Goal: Register for event/course: Sign up to attend an event or enroll in a course

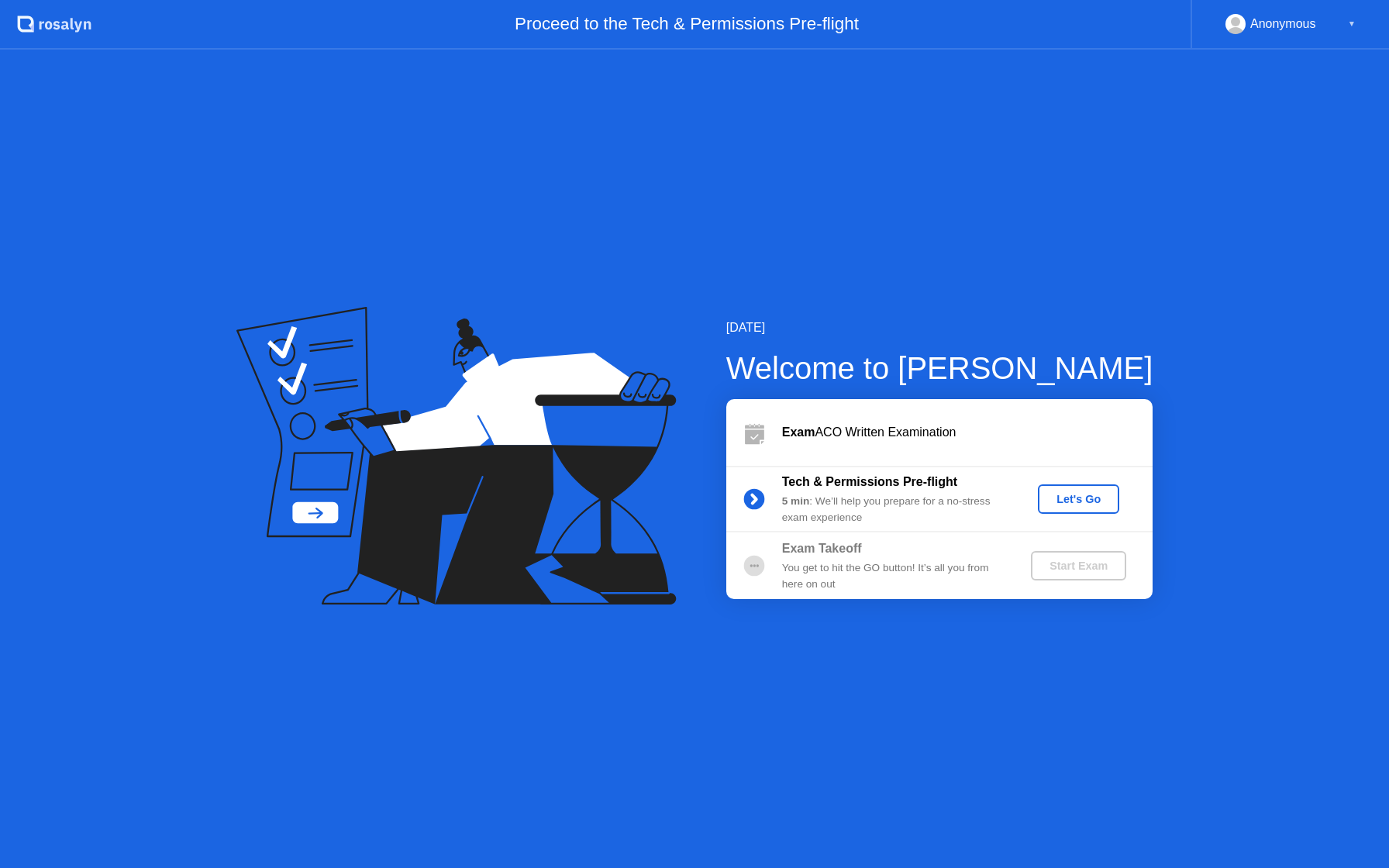
click at [1070, 500] on div "Let's Go" at bounding box center [1078, 499] width 69 height 13
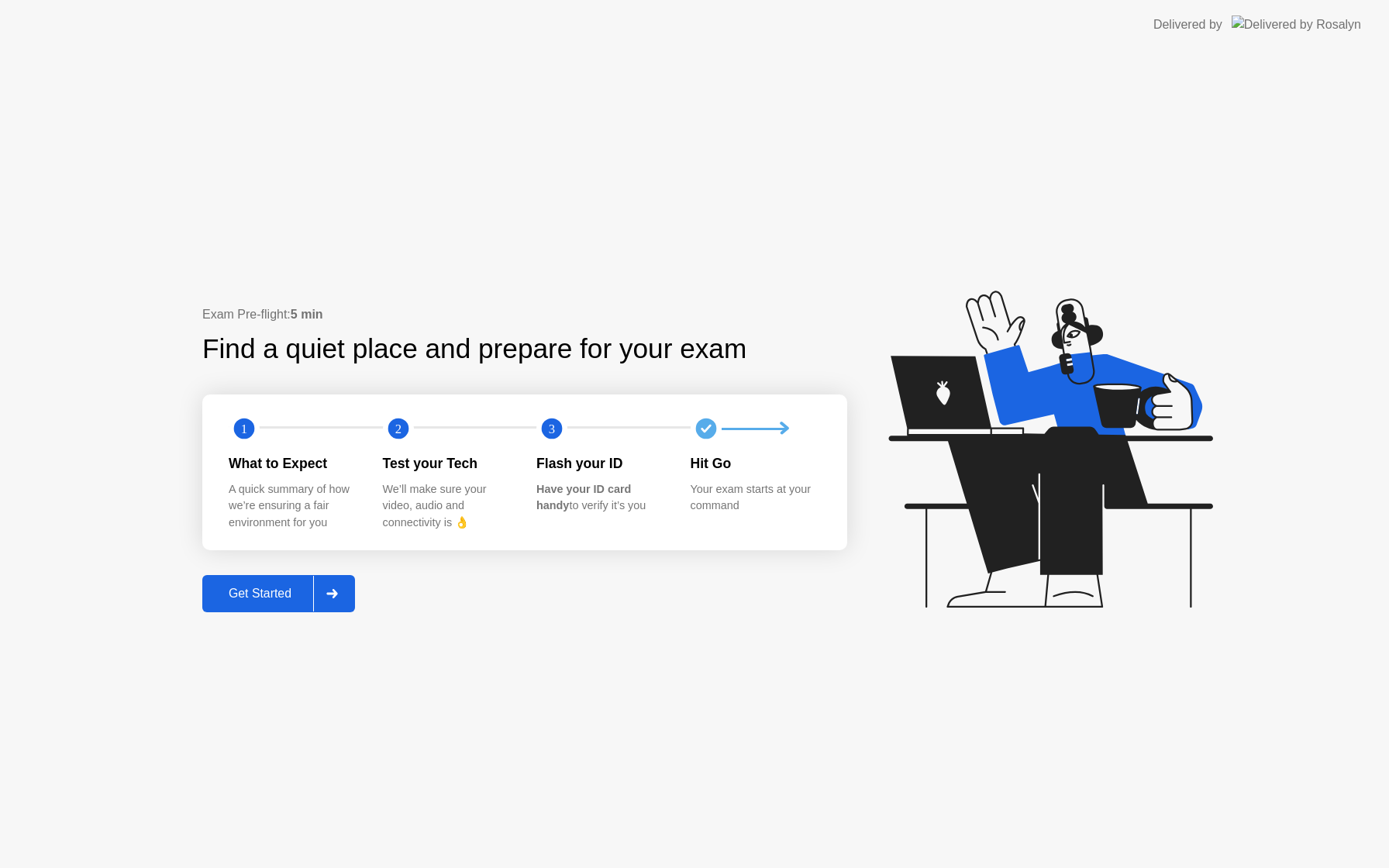
click at [236, 601] on div "Get Started" at bounding box center [260, 594] width 106 height 14
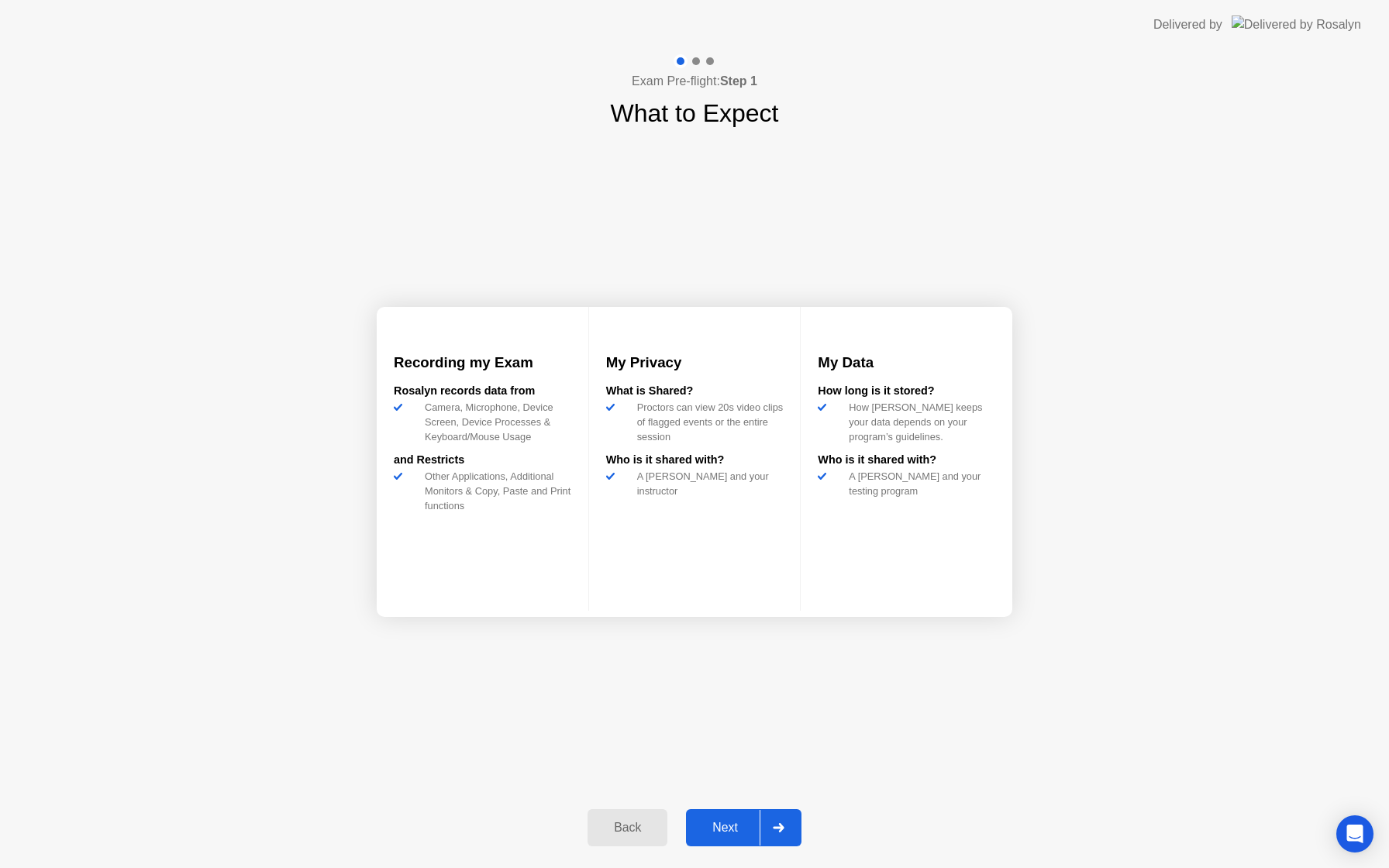
click at [708, 828] on div "Next" at bounding box center [725, 828] width 69 height 14
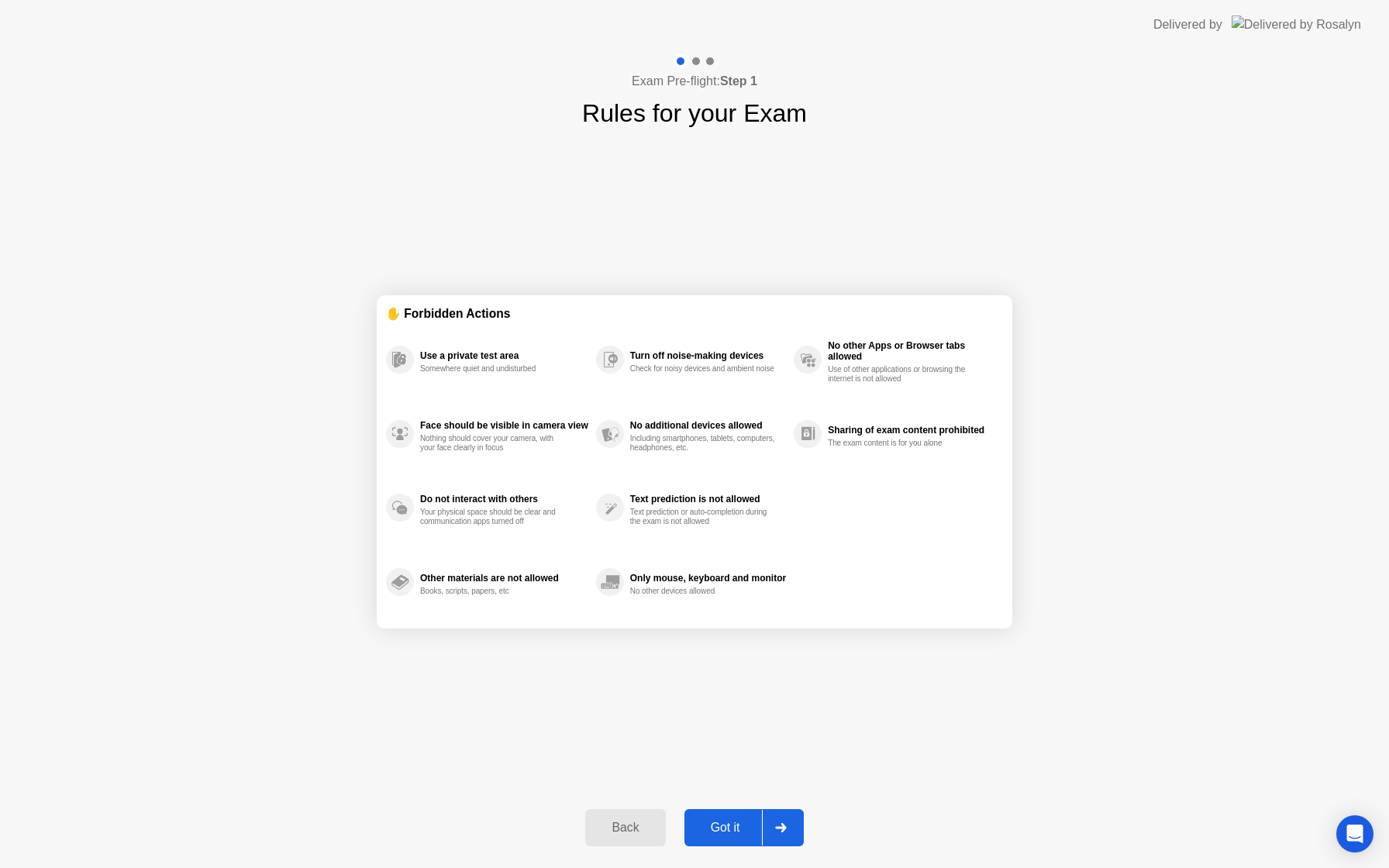
click at [707, 828] on div "Got it" at bounding box center [725, 828] width 73 height 14
select select "**********"
select select "*******"
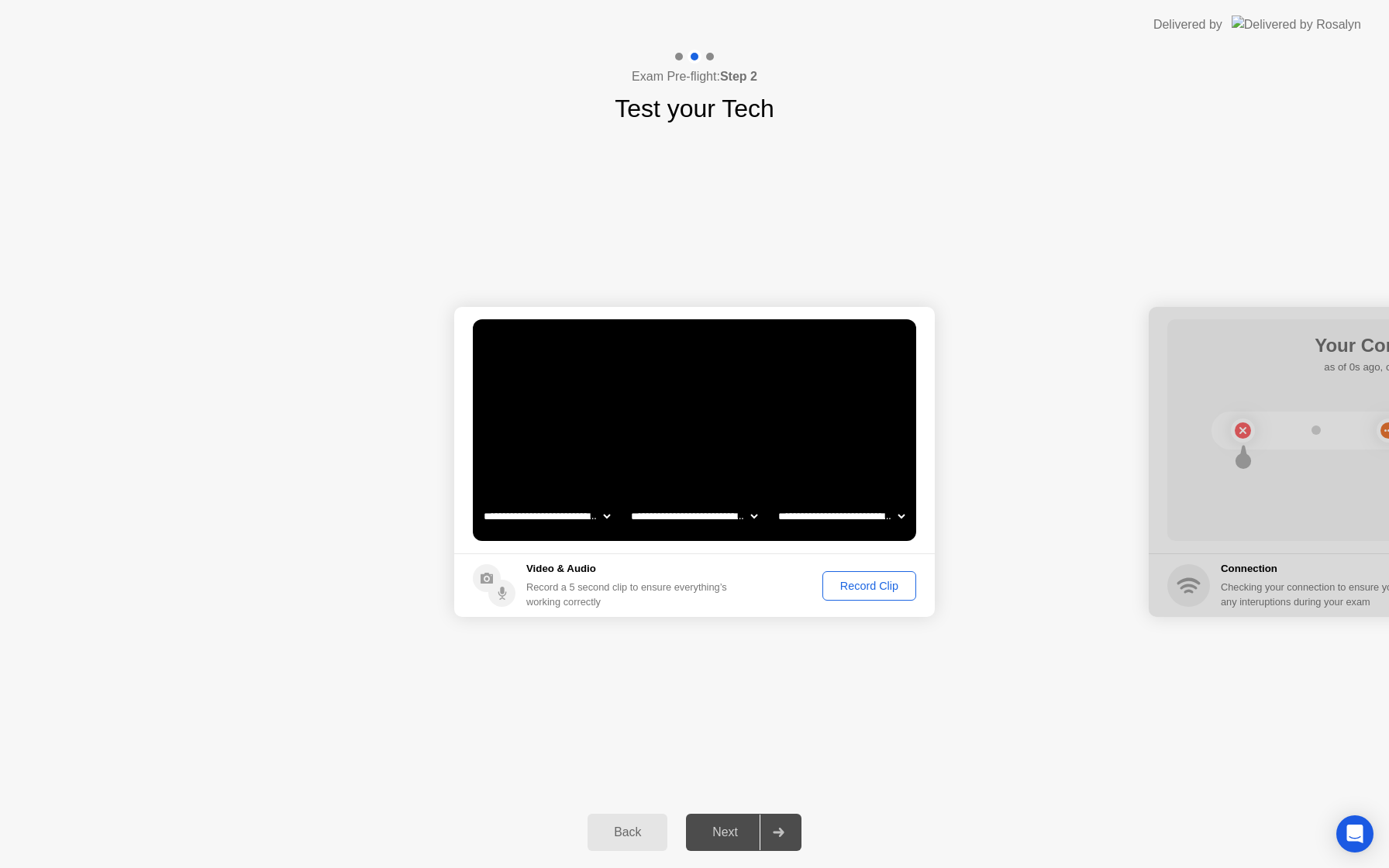
click at [885, 593] on div "Record Clip" at bounding box center [869, 586] width 83 height 13
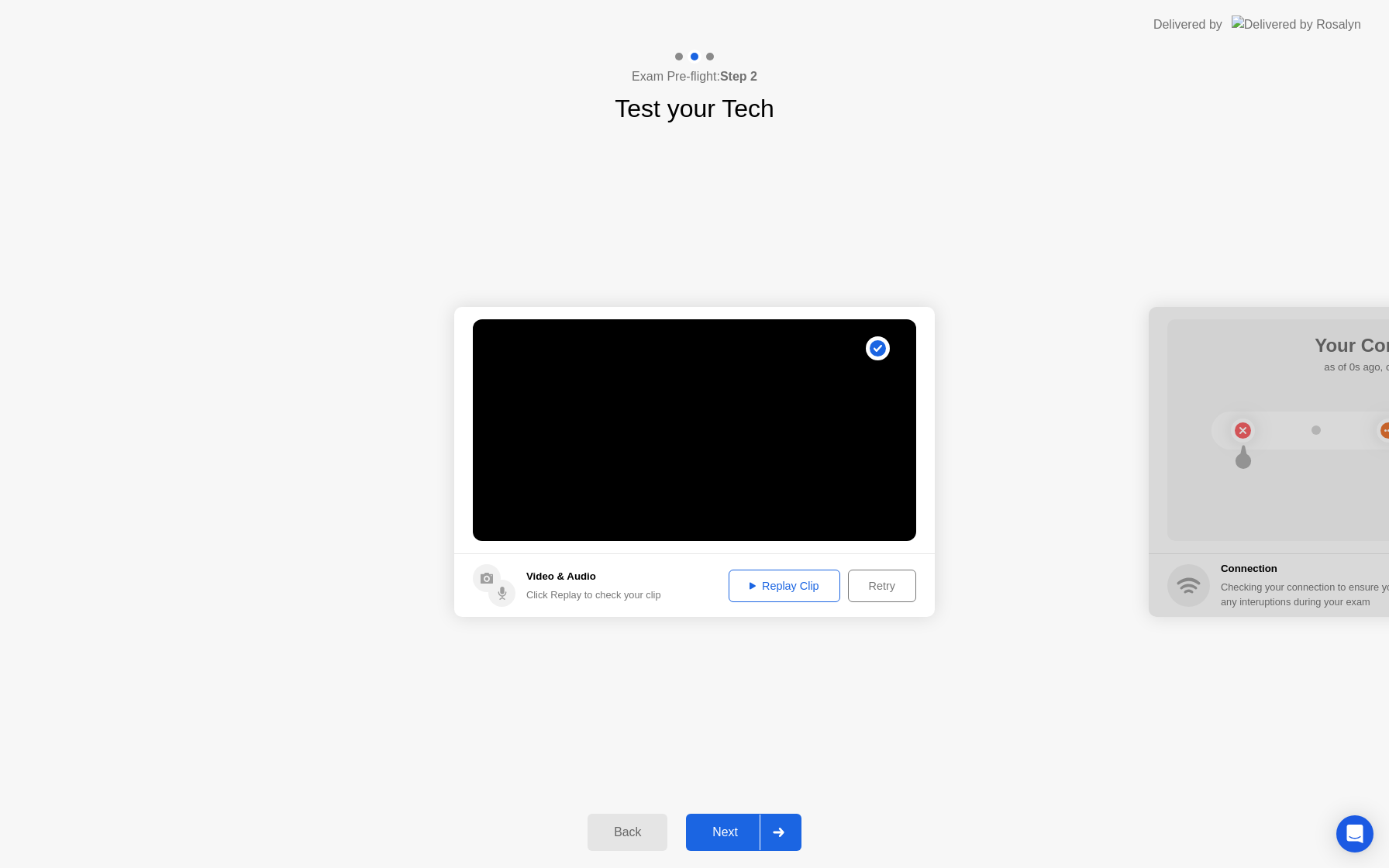
click at [782, 582] on div "Replay Clip" at bounding box center [784, 586] width 101 height 13
click at [703, 835] on div "Next" at bounding box center [725, 833] width 69 height 14
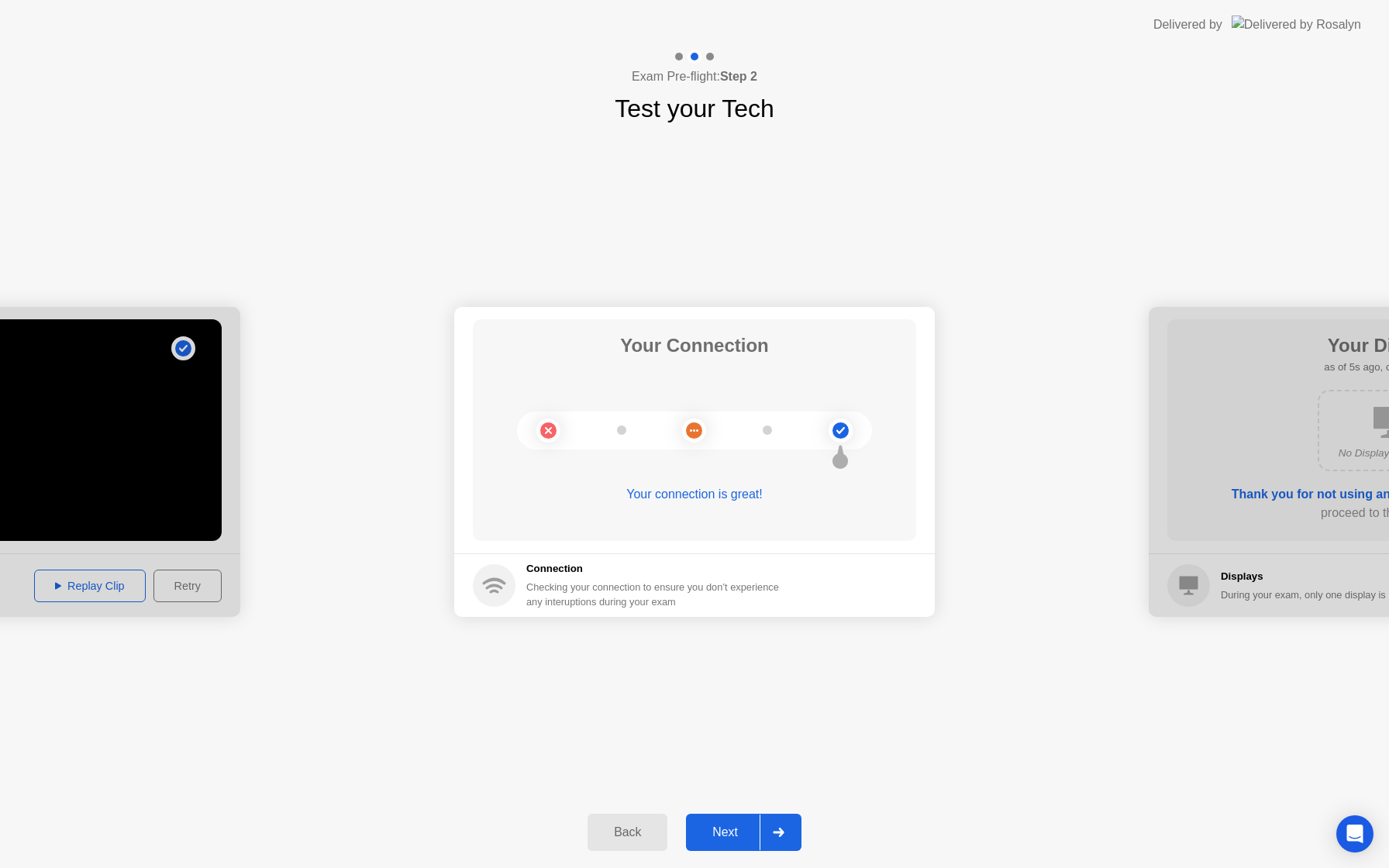
click at [716, 835] on div "Next" at bounding box center [725, 833] width 69 height 14
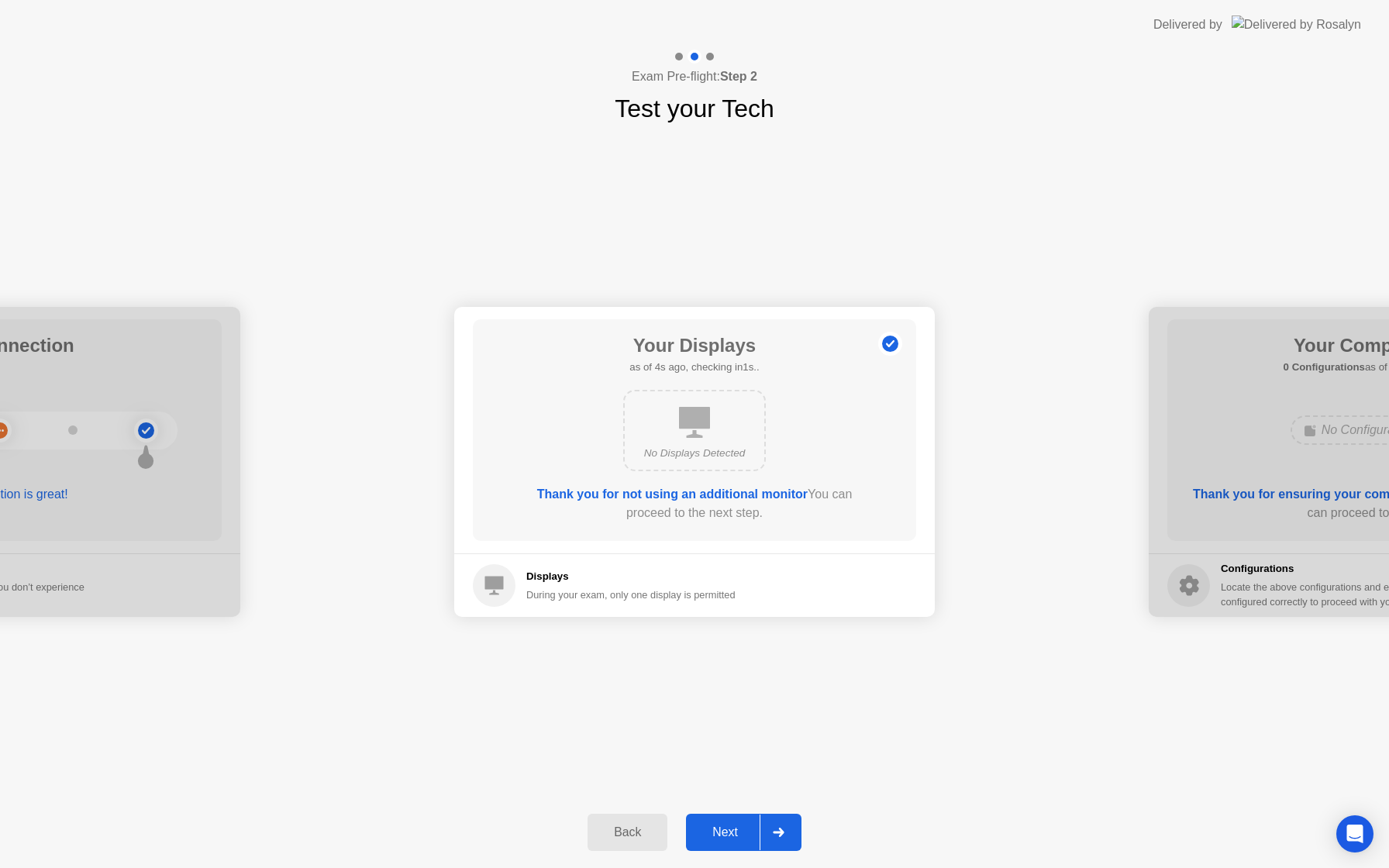
click at [715, 832] on div "Next" at bounding box center [725, 833] width 69 height 14
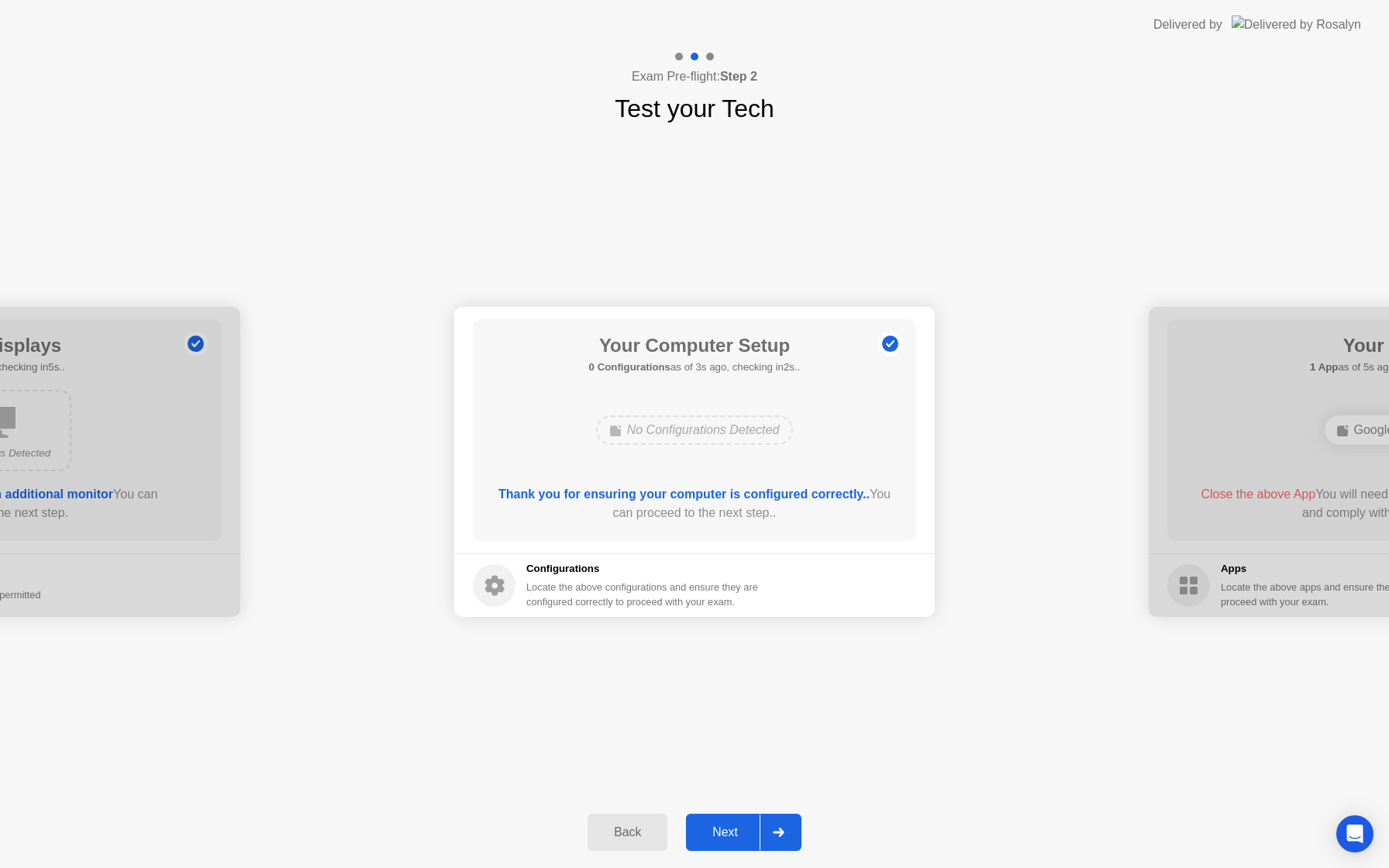
click at [715, 832] on div "Next" at bounding box center [725, 833] width 69 height 14
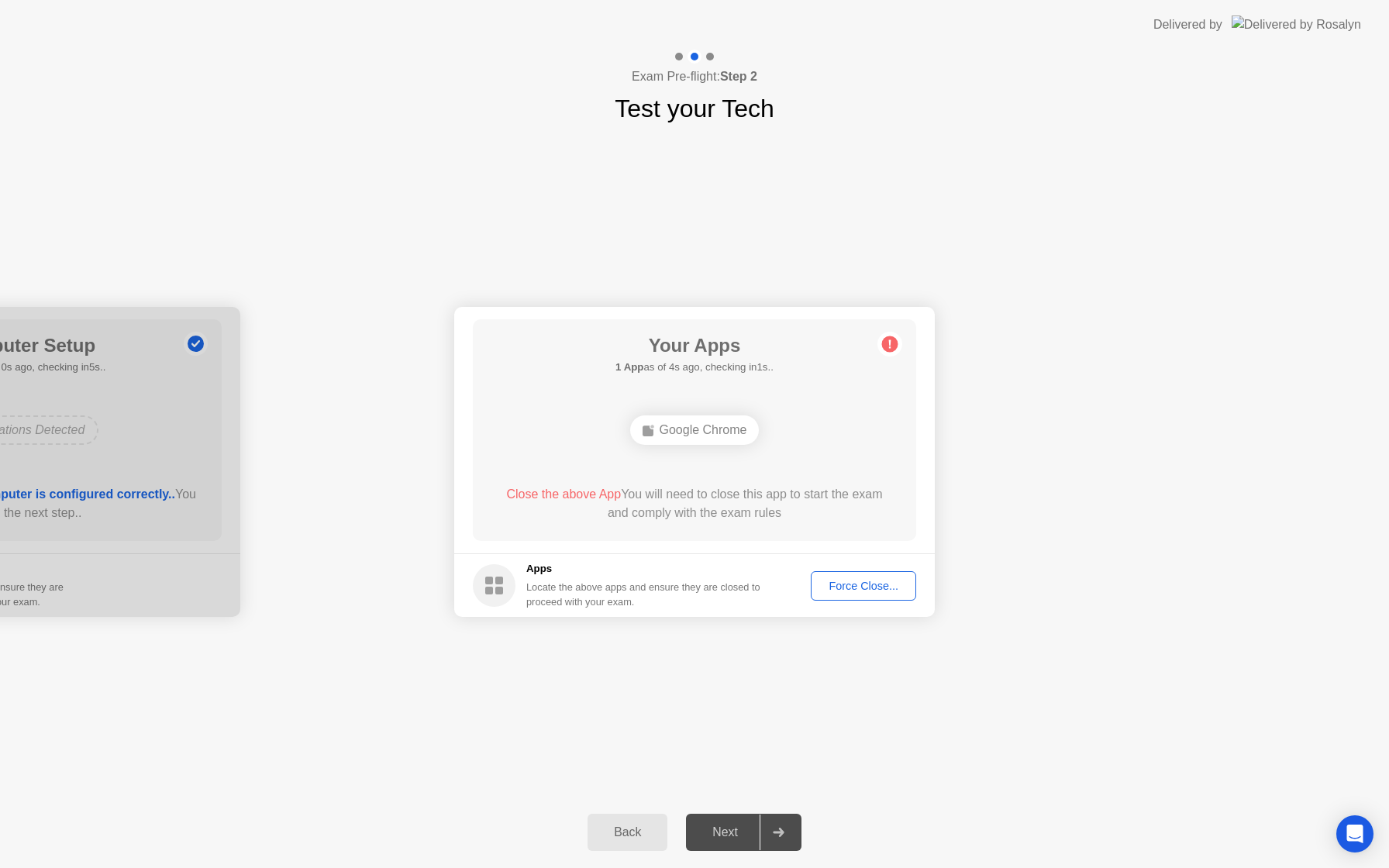
click at [813, 0] on header "Delivered by" at bounding box center [694, 25] width 1389 height 49
click at [783, 0] on header "Delivered by" at bounding box center [694, 25] width 1389 height 49
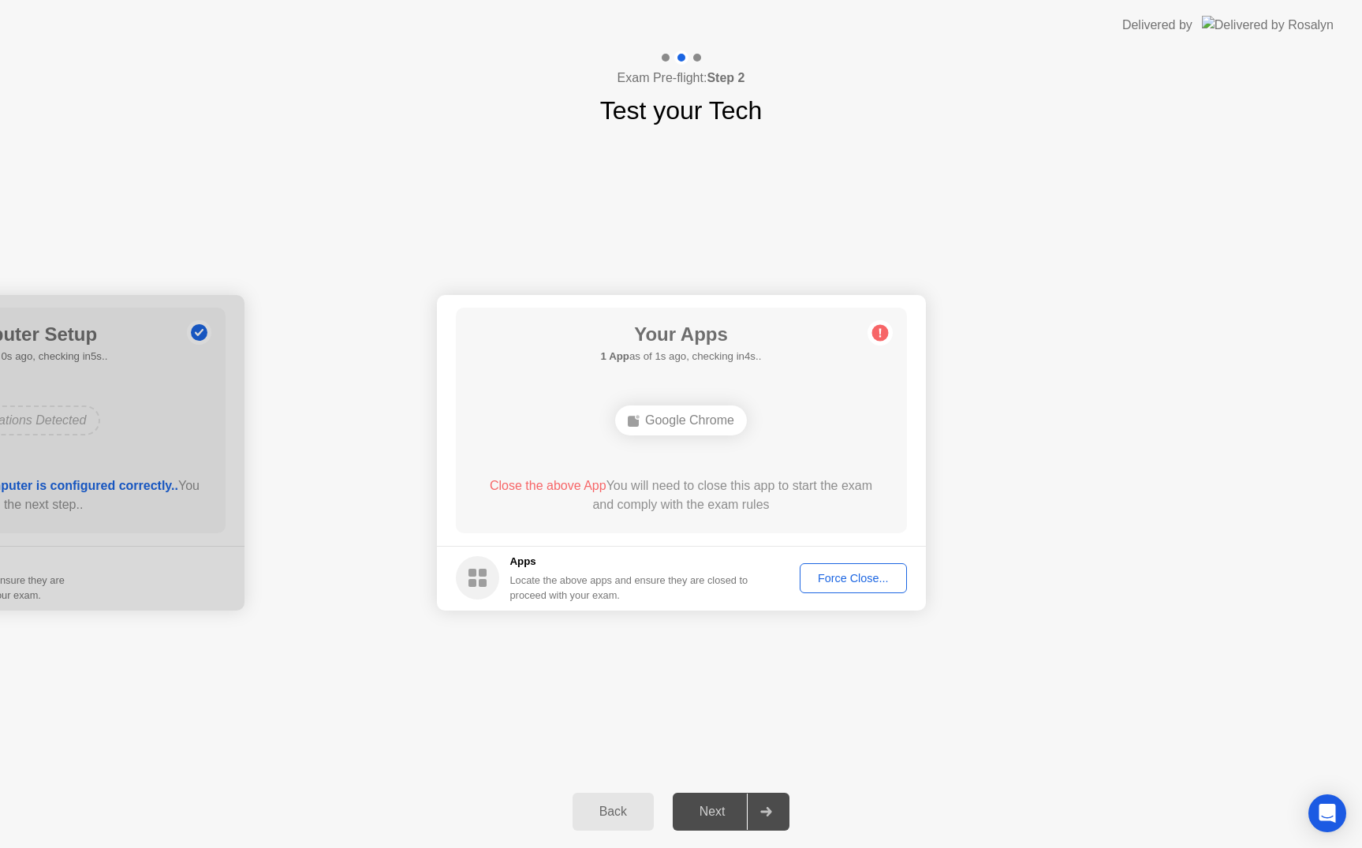
click at [659, 495] on div "Close the above App You will need to close this app to start the exam and compl…" at bounding box center [681, 495] width 406 height 38
click at [651, 368] on div "Your Apps 1 App as of 2s ago, checking in3s.. Google Chrome Close the above App…" at bounding box center [681, 421] width 451 height 226
click at [700, 426] on div "Google Chrome" at bounding box center [681, 420] width 132 height 30
click at [800, 416] on div "Google Chrome" at bounding box center [681, 420] width 361 height 43
click at [842, 566] on button "Force Close..." at bounding box center [853, 578] width 107 height 30
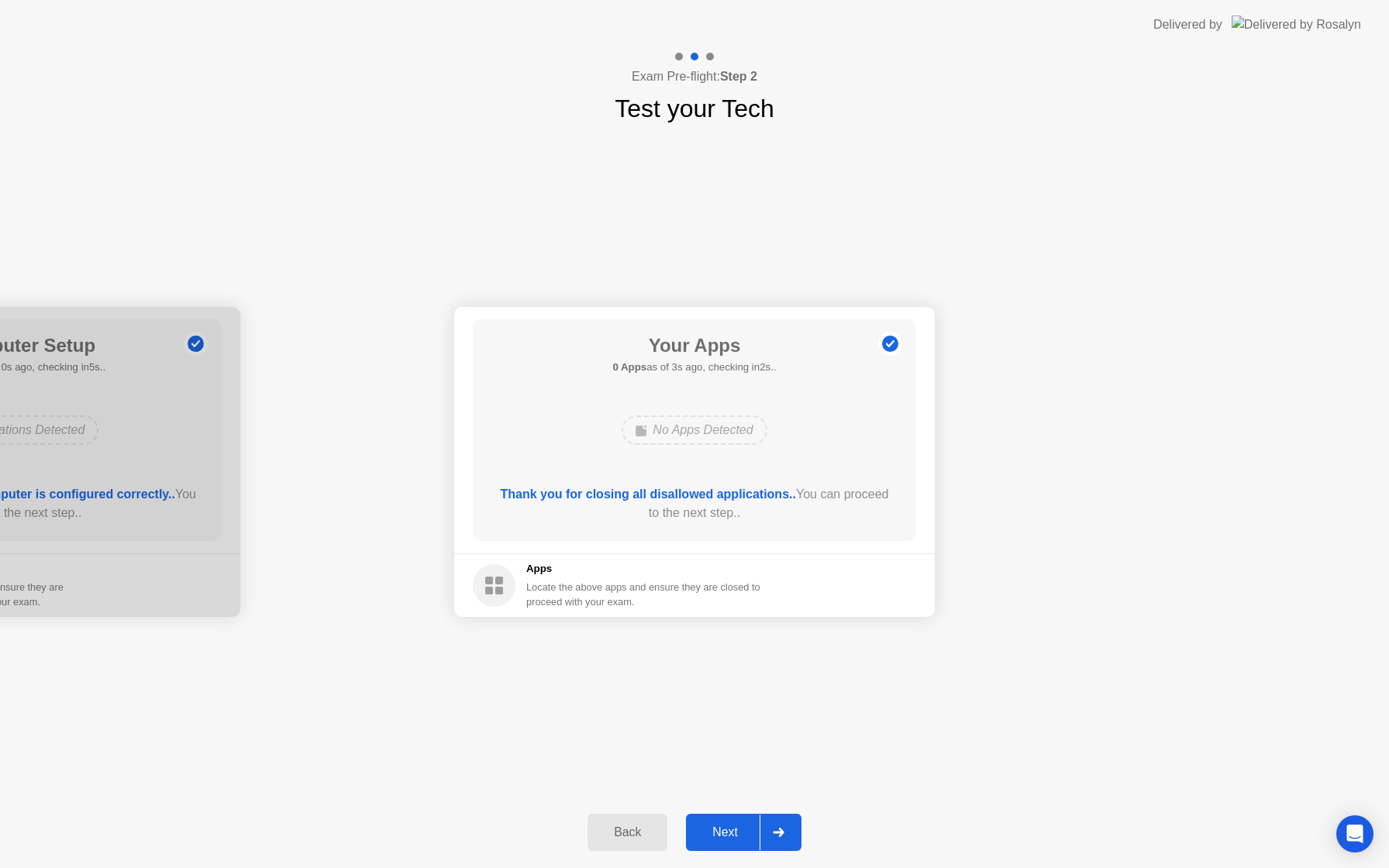
click at [735, 833] on div "Next" at bounding box center [725, 833] width 69 height 14
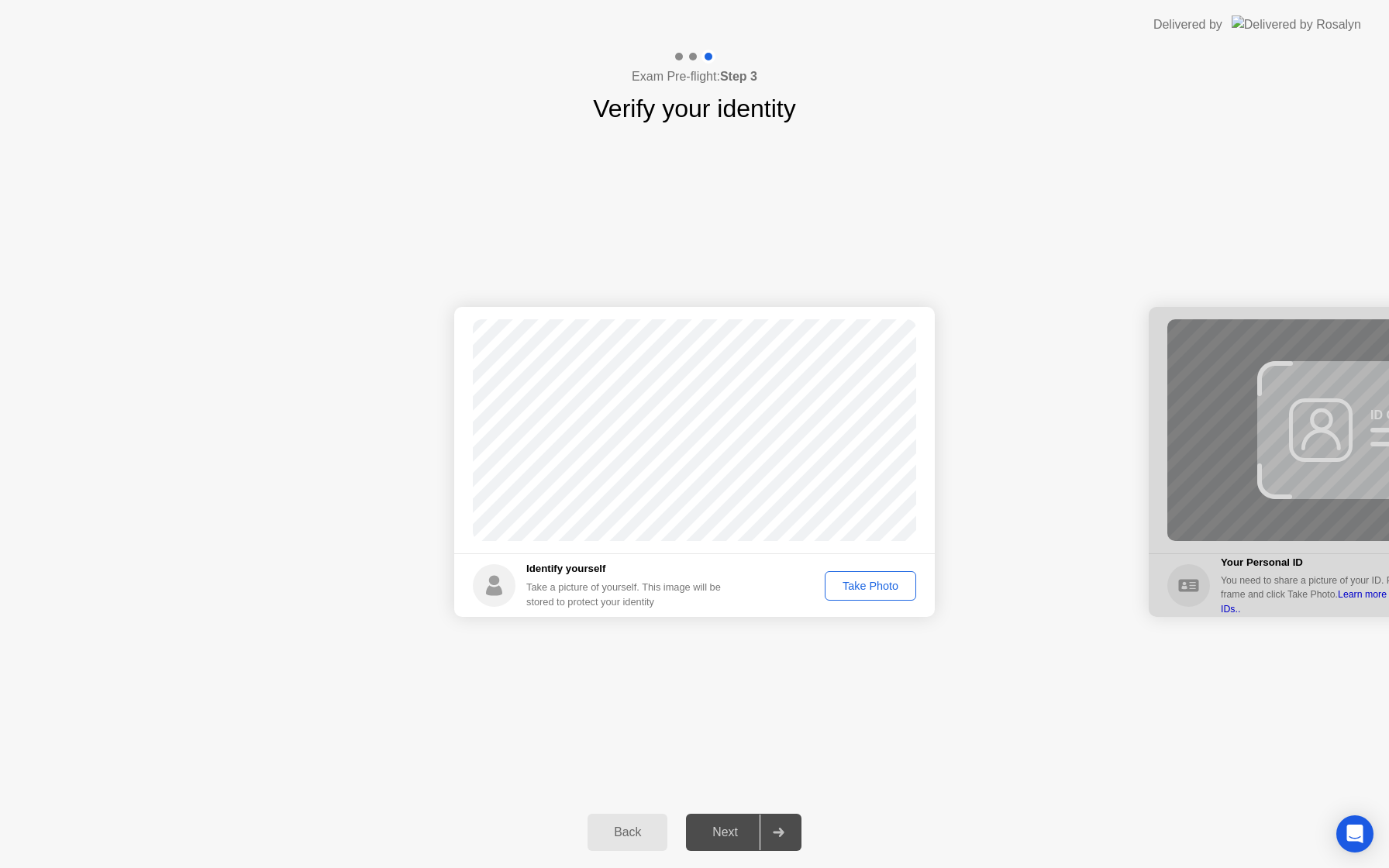
click at [861, 589] on div "Take Photo" at bounding box center [871, 586] width 81 height 13
click at [715, 821] on button "Next" at bounding box center [744, 833] width 116 height 37
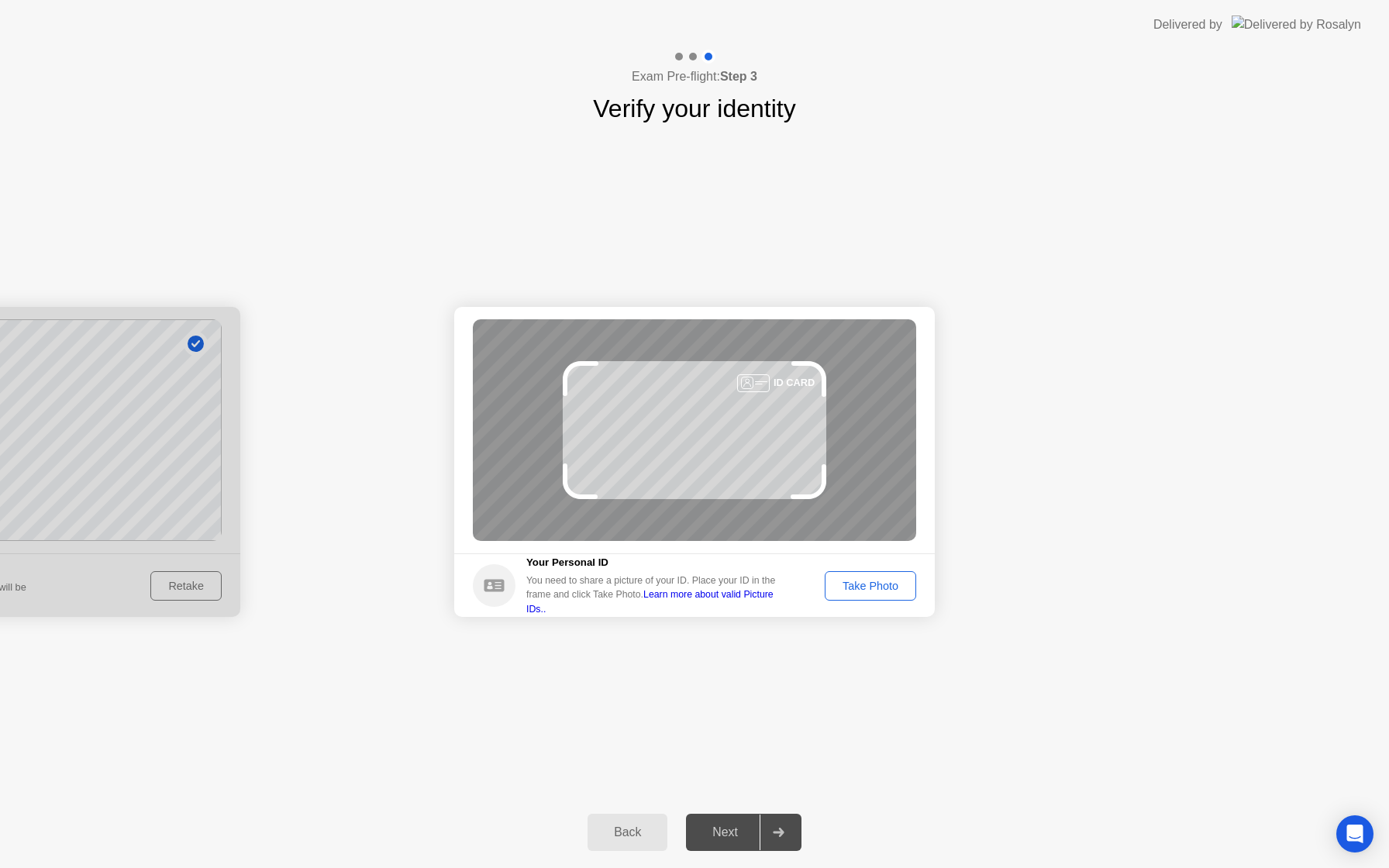
click at [855, 596] on button "Take Photo" at bounding box center [870, 586] width 91 height 29
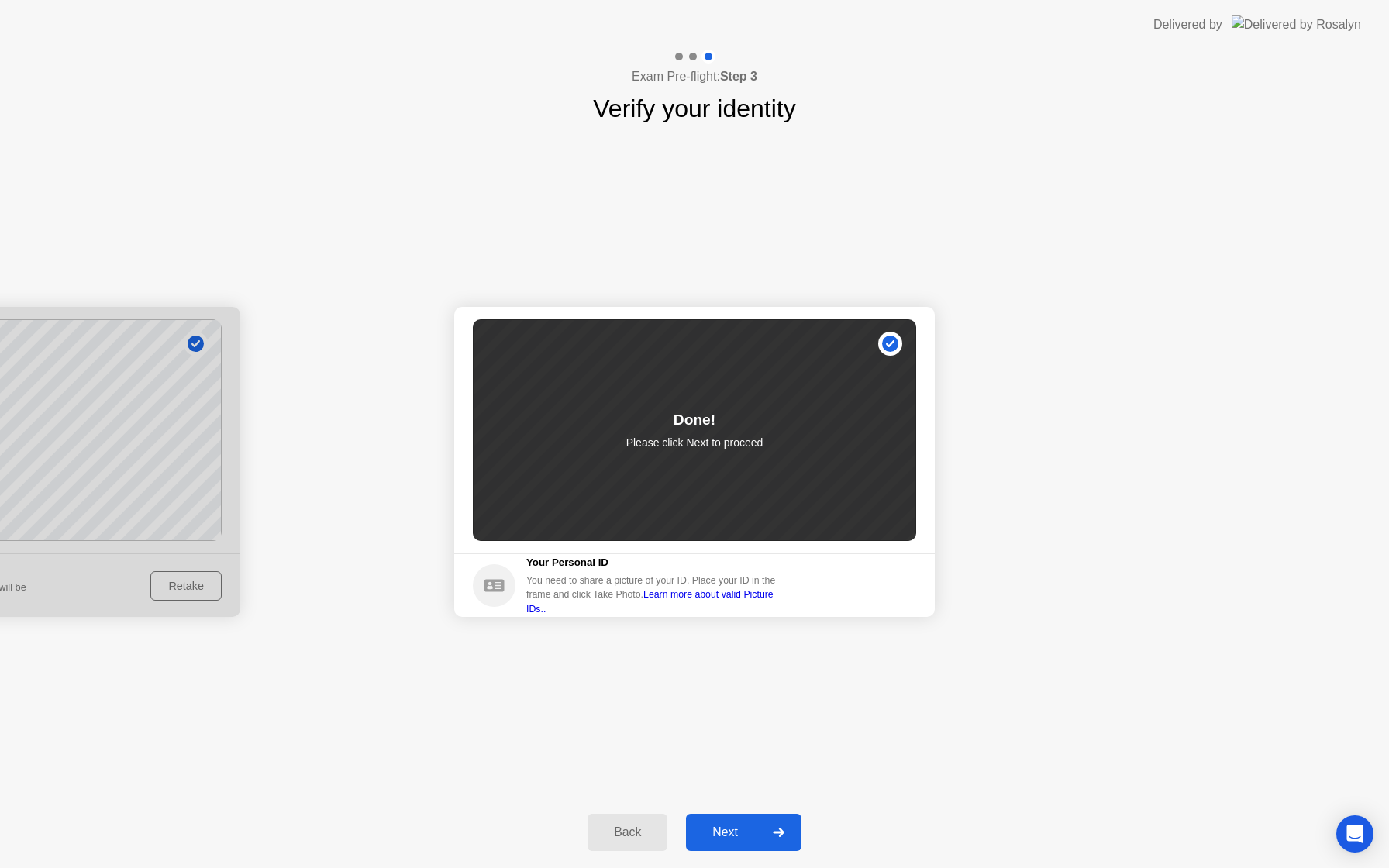
click at [718, 839] on div "Next" at bounding box center [725, 833] width 69 height 14
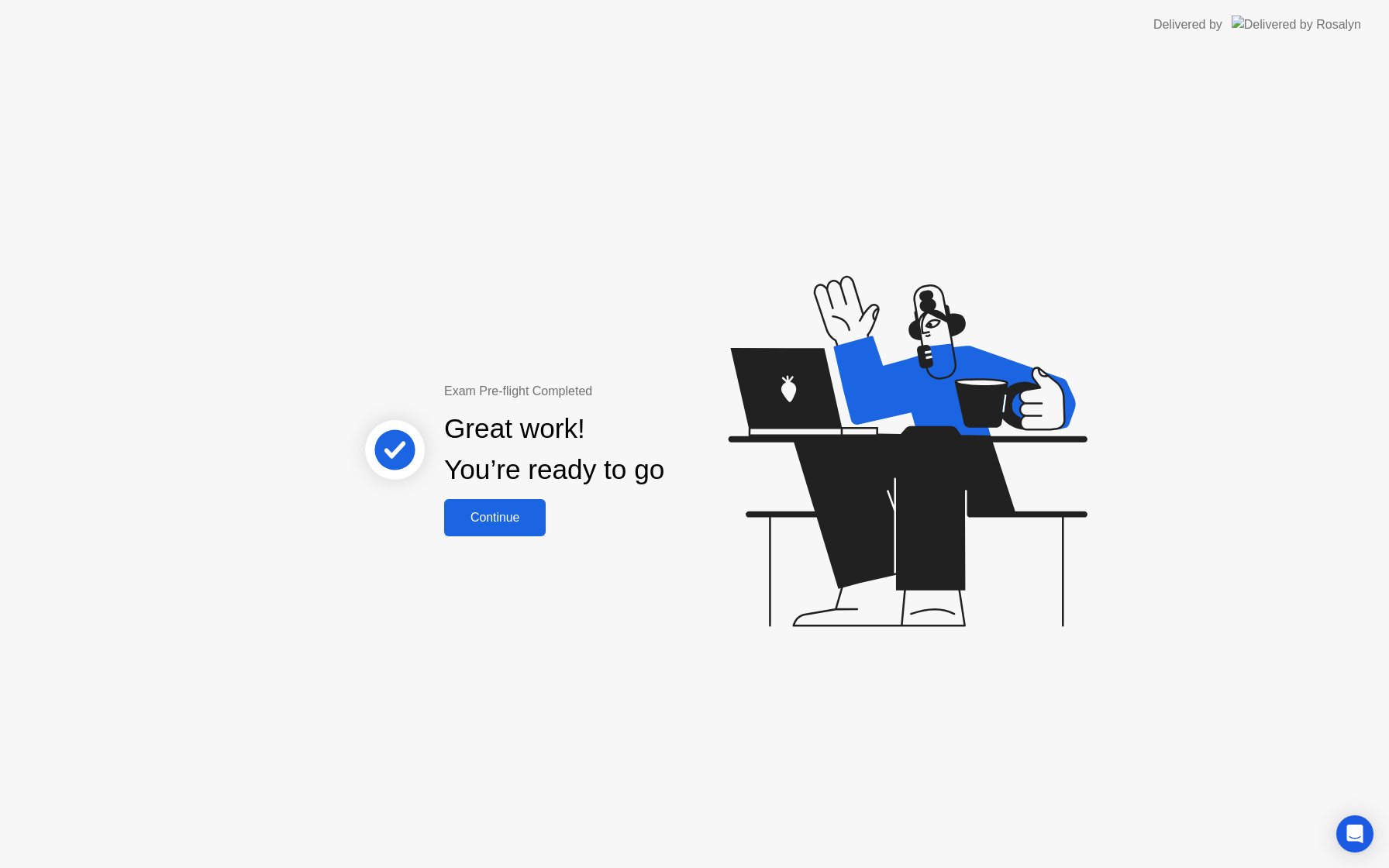
click at [486, 525] on div "Continue" at bounding box center [495, 518] width 92 height 14
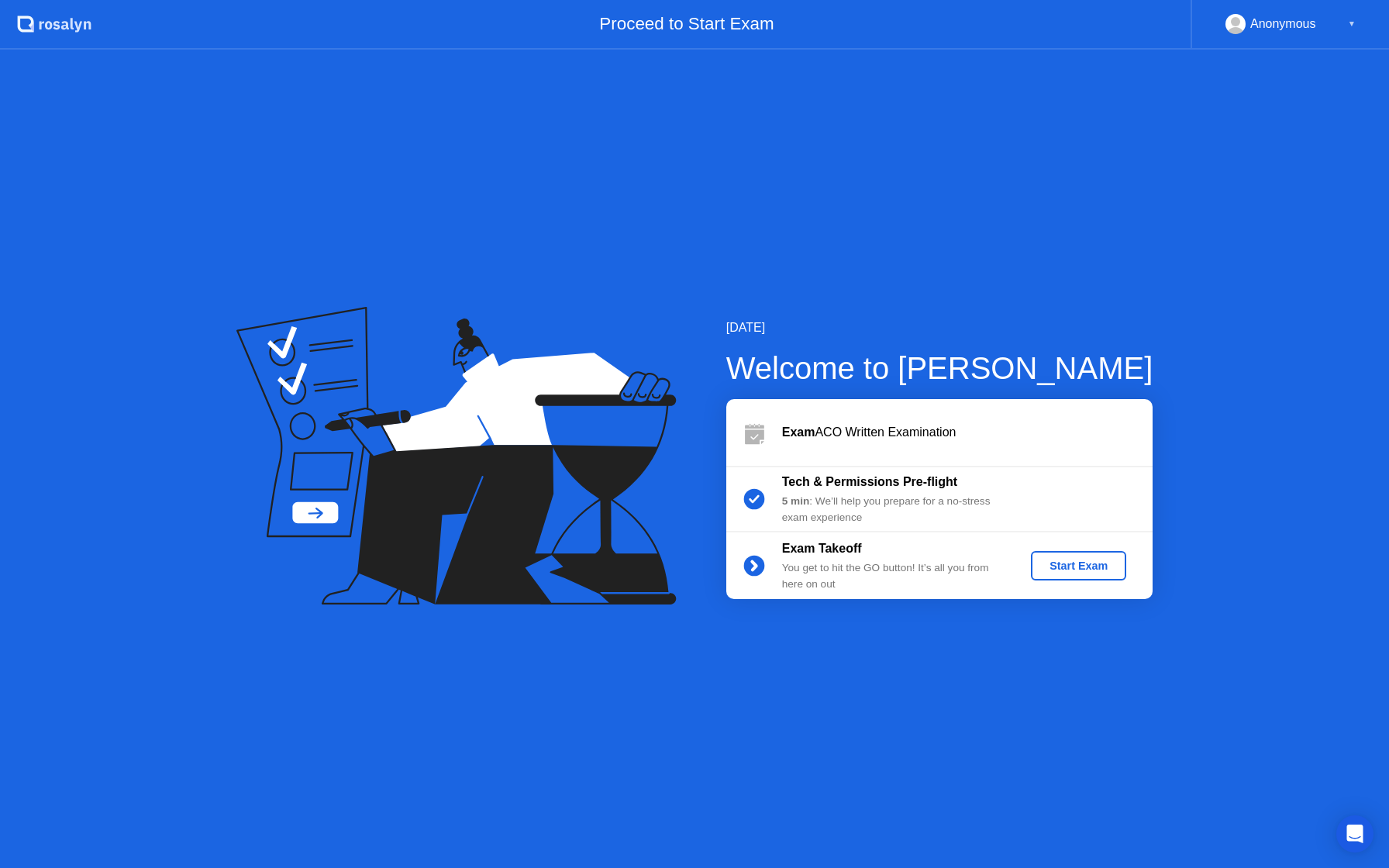
click at [1060, 563] on div "Start Exam" at bounding box center [1078, 565] width 83 height 13
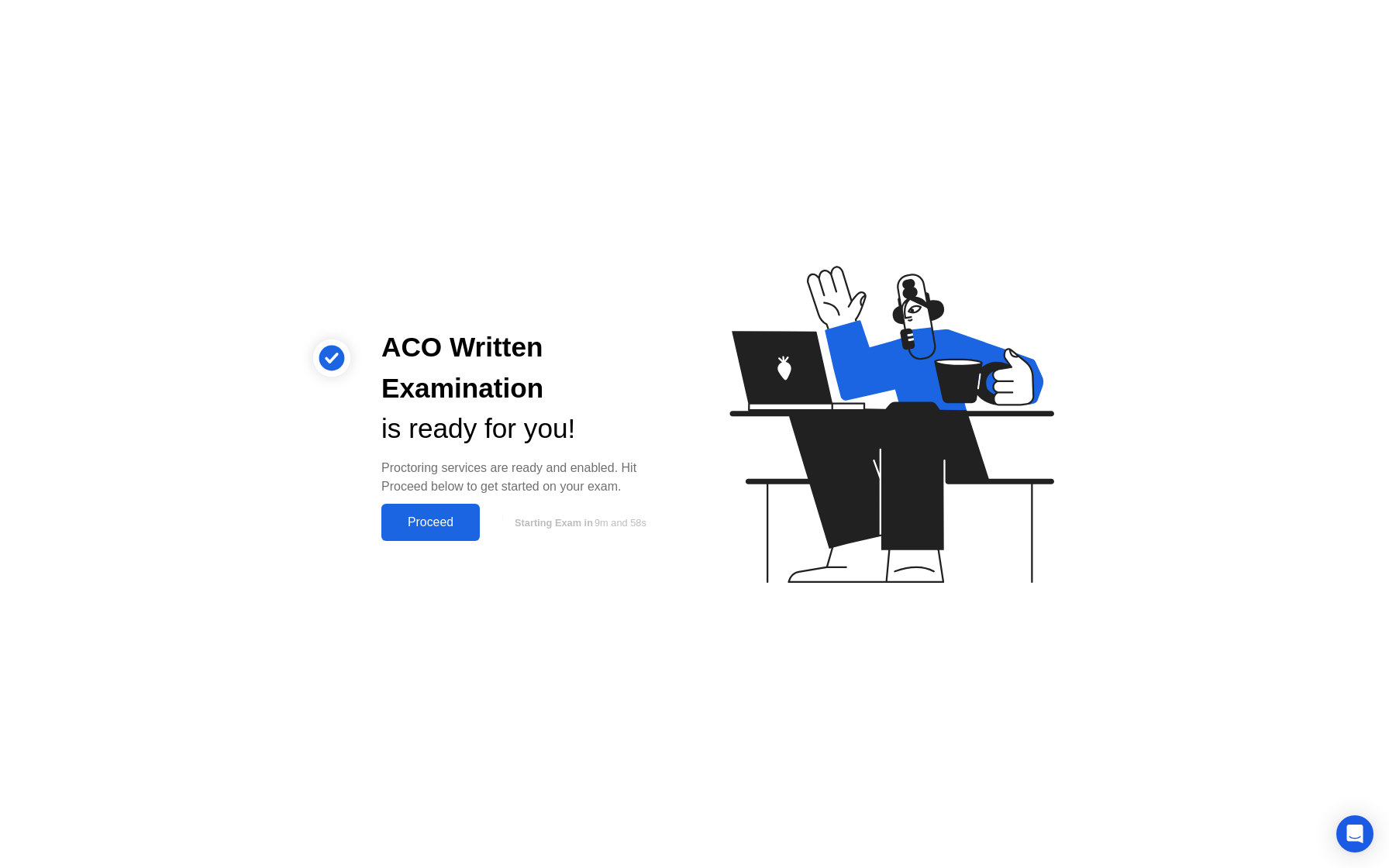
click at [442, 519] on div "Proceed" at bounding box center [431, 522] width 89 height 14
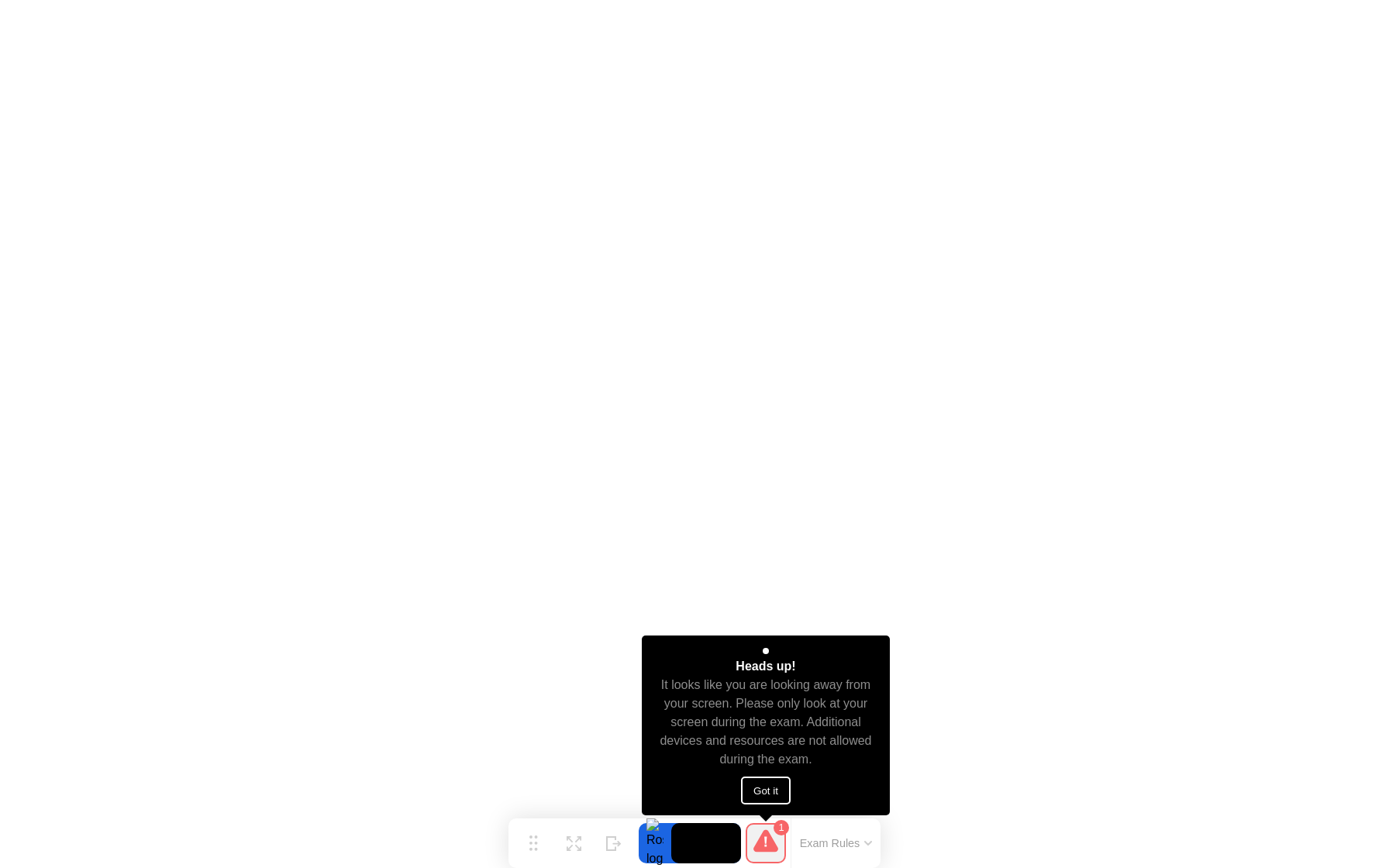
click at [765, 790] on button "Got it" at bounding box center [766, 790] width 49 height 28
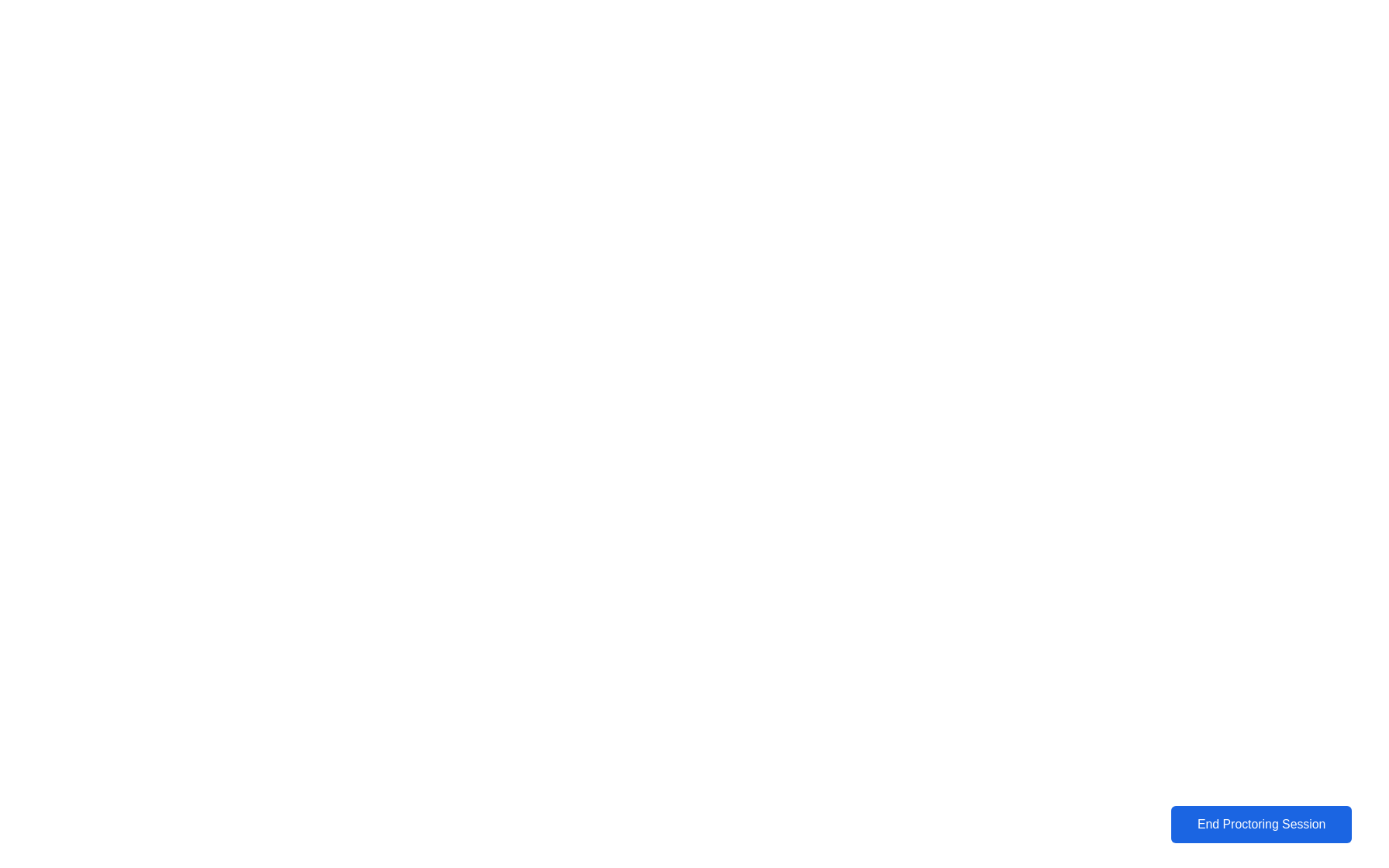
click at [1206, 822] on div "End Proctoring Session" at bounding box center [1261, 825] width 172 height 14
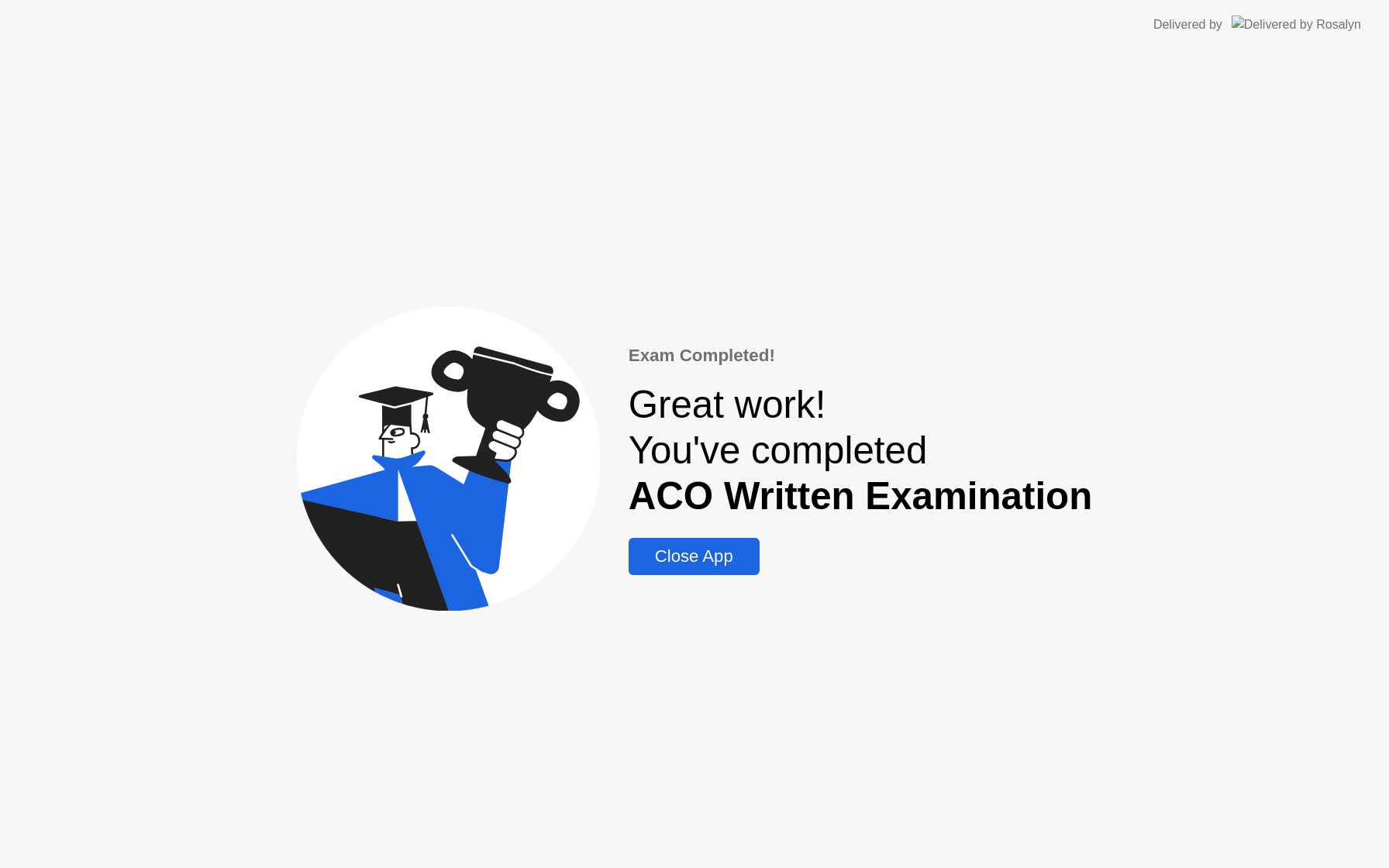
click at [705, 542] on button "Close App" at bounding box center [694, 556] width 131 height 37
